Goal: Find specific page/section: Find specific page/section

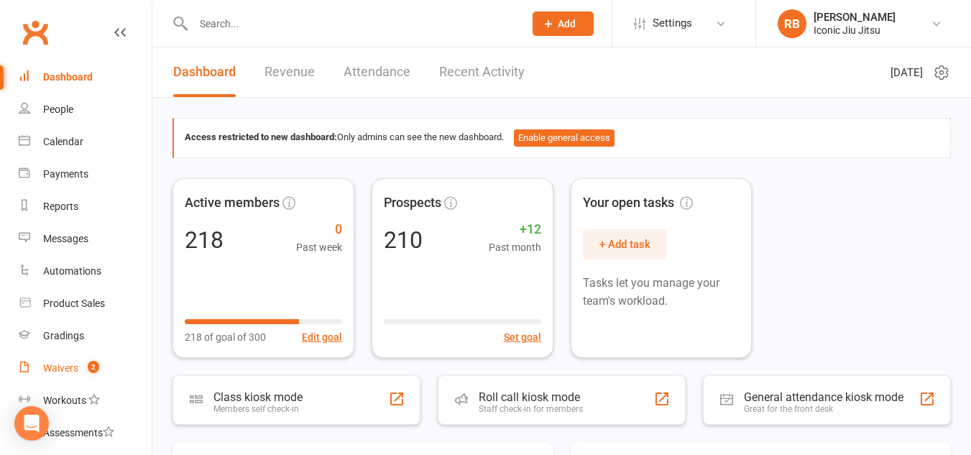
click at [70, 377] on link "Waivers 2" at bounding box center [85, 368] width 133 height 32
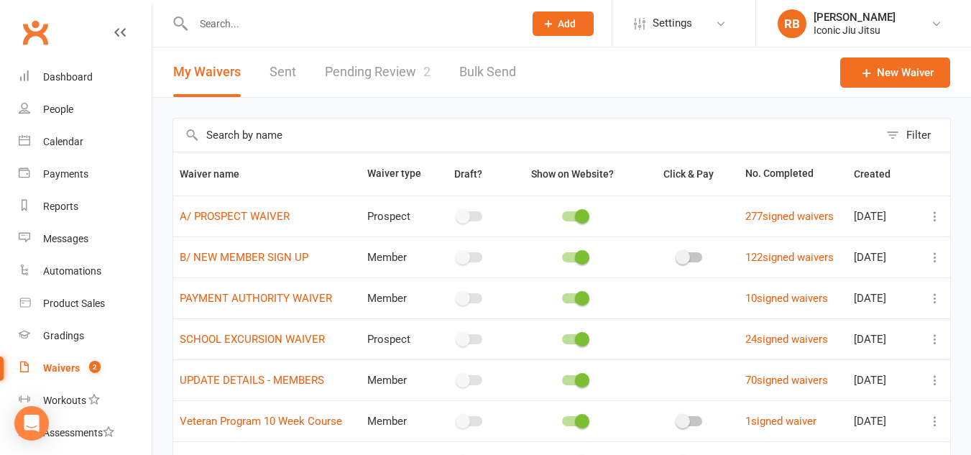
click at [396, 75] on link "Pending Review 2" at bounding box center [378, 72] width 106 height 50
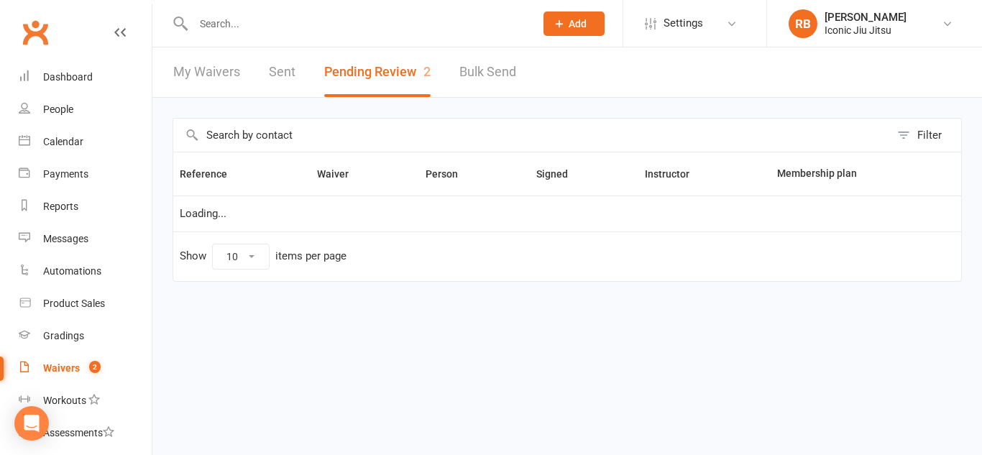
select select "100"
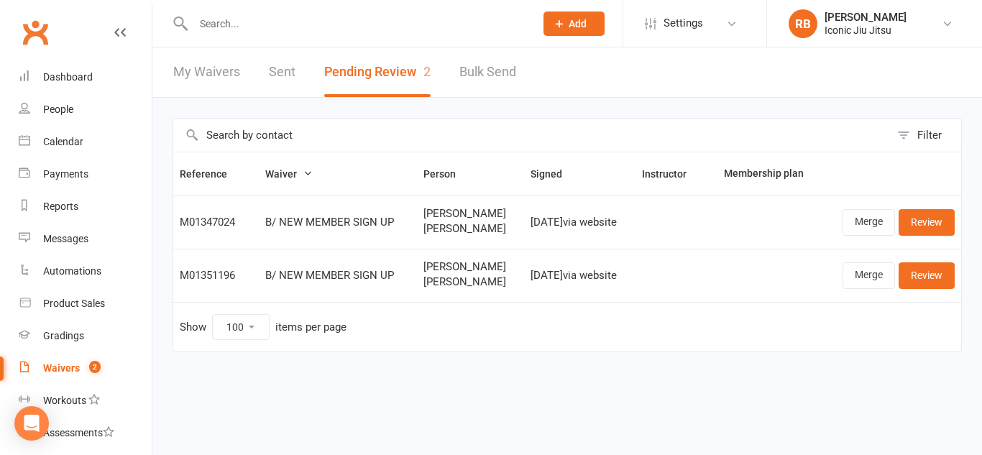
click at [290, 19] on input "text" at bounding box center [357, 24] width 336 height 20
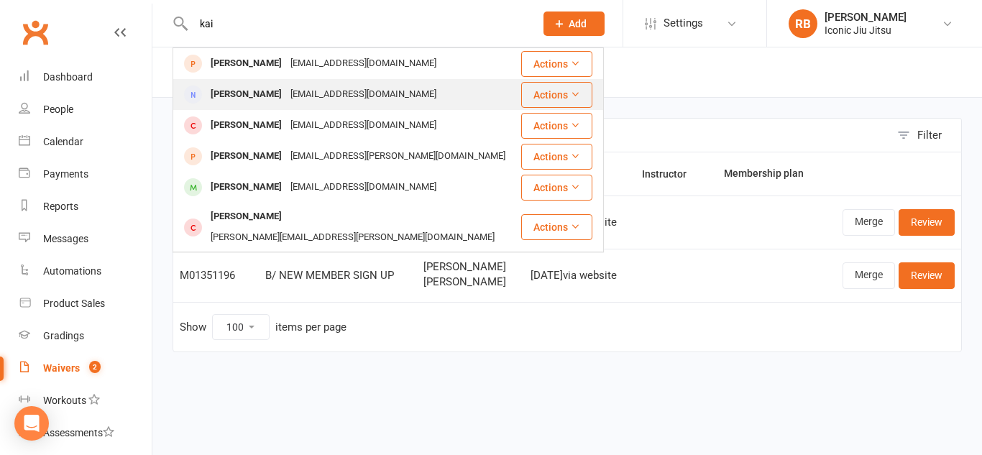
type input "kai"
click at [231, 93] on div "[PERSON_NAME]" at bounding box center [246, 94] width 80 height 21
